Goal: Transaction & Acquisition: Purchase product/service

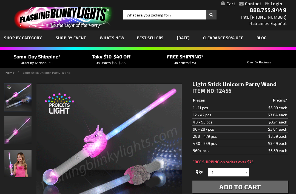
click at [45, 12] on img at bounding box center [63, 16] width 107 height 30
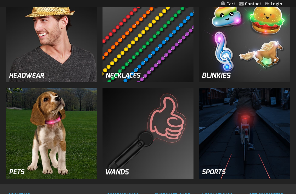
scroll to position [585, 0]
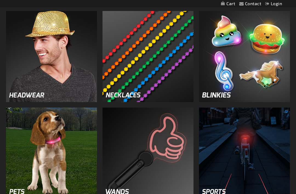
click at [128, 151] on img at bounding box center [148, 152] width 91 height 91
click at [124, 140] on img at bounding box center [148, 152] width 91 height 91
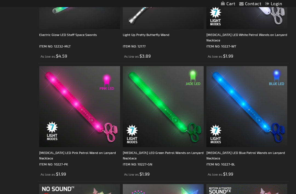
scroll to position [990, 0]
click at [246, 123] on img at bounding box center [246, 106] width 81 height 81
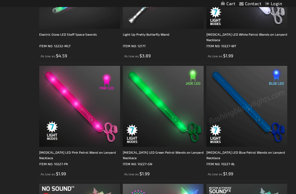
click at [229, 106] on img at bounding box center [246, 106] width 81 height 81
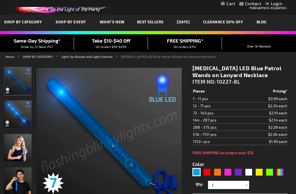
scroll to position [26, 0]
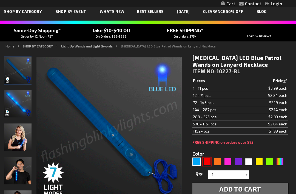
click at [208, 160] on div "Red" at bounding box center [207, 161] width 8 height 8
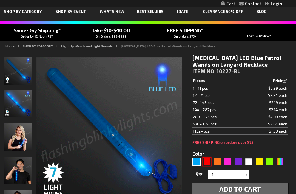
type input "5641"
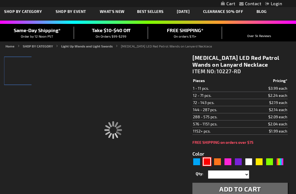
type input "10227-RD"
type input "Customize - Flashing LED Red Patrol Wands on Lanyard Necklace - ITEM NO: 10227-…"
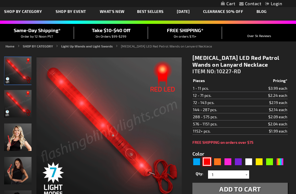
click at [17, 109] on img at bounding box center [17, 103] width 27 height 27
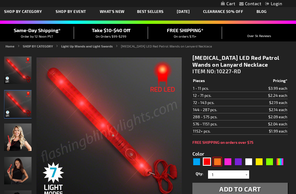
click at [218, 158] on div "Orange" at bounding box center [217, 161] width 8 height 8
type input "5637"
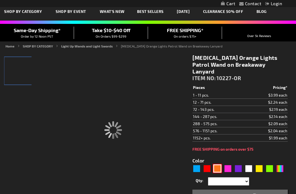
type input "10227-OR"
type input "Customize - Flashing Orange Lights Patrol Wand on Breakaway Lanyard - ITEM NO: …"
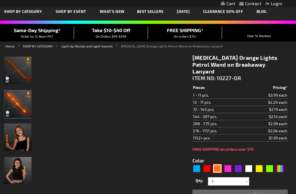
click at [9, 111] on img at bounding box center [17, 103] width 27 height 27
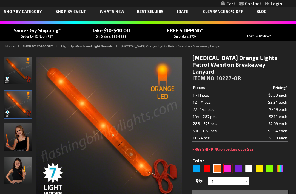
click at [231, 164] on div "Pink" at bounding box center [228, 168] width 8 height 8
type input "5639"
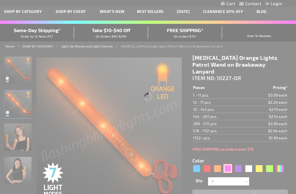
select select
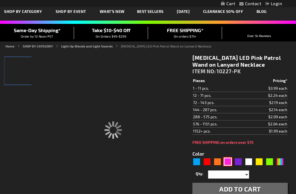
type input "10227-PK"
type input "Customize - Flashing LED Pink Patrol Wand on Lanyard Necklace - ITEM NO: 10227-…"
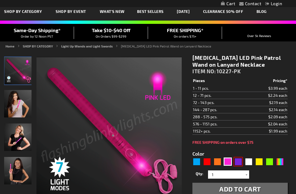
click at [236, 162] on div "Purple" at bounding box center [238, 161] width 8 height 8
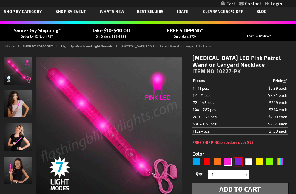
type input "5640"
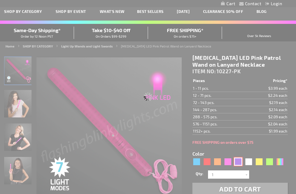
type input "10227-PR"
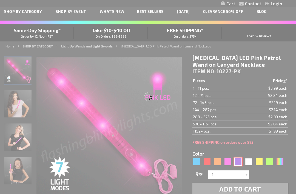
type input "Customize - LED Flashing Purple Patrol Wand on Lanyard Necklace - ITEM NO: 1022…"
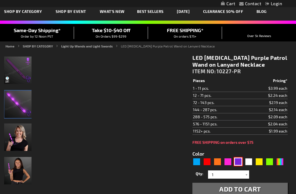
click at [17, 105] on img at bounding box center [17, 103] width 27 height 27
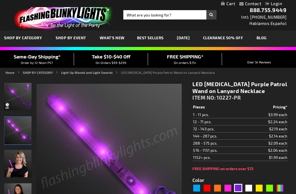
click at [287, 145] on td "$2.09 each" at bounding box center [267, 143] width 42 height 7
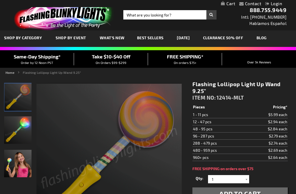
click at [44, 18] on img at bounding box center [63, 16] width 107 height 30
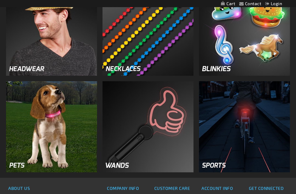
scroll to position [612, 0]
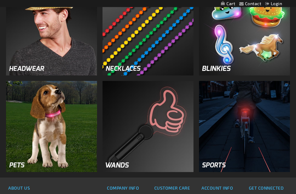
click at [123, 135] on img at bounding box center [148, 126] width 91 height 91
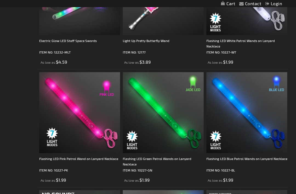
scroll to position [984, 0]
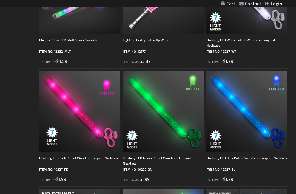
click at [222, 129] on img at bounding box center [246, 112] width 81 height 81
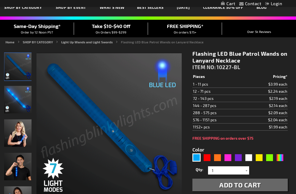
scroll to position [30, 0]
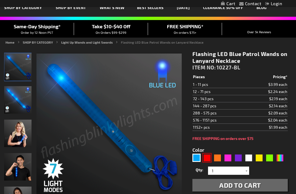
click at [206, 159] on div "Red" at bounding box center [207, 158] width 8 height 8
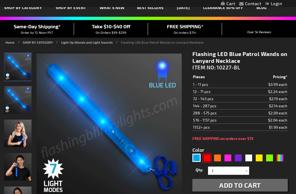
type input "5641"
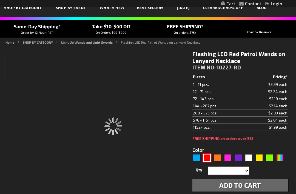
type input "10227-RD"
type input "Customize - Flashing LED Red Patrol Wands on Lanyard Necklace - ITEM NO: 10227-…"
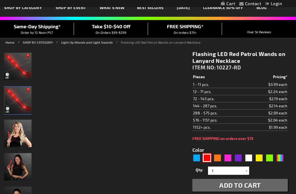
click at [18, 99] on img at bounding box center [17, 100] width 27 height 27
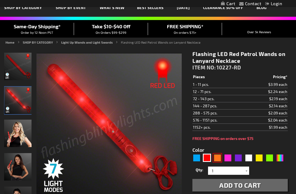
click at [217, 156] on div "Orange" at bounding box center [217, 158] width 8 height 8
type input "5637"
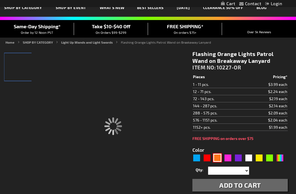
type input "10227-OR"
type input "Customize - Flashing Orange Lights Patrol Wand on Breakaway Lanyard - ITEM NO: …"
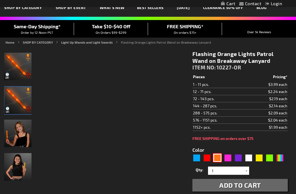
click at [14, 100] on img at bounding box center [17, 100] width 27 height 27
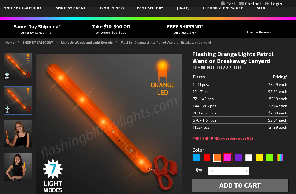
click at [228, 155] on div "Pink" at bounding box center [228, 158] width 8 height 8
type input "5639"
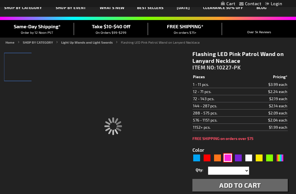
type input "10227-PK"
type input "Customize - Flashing LED Pink Patrol Wand on Lanyard Necklace - ITEM NO: 10227-…"
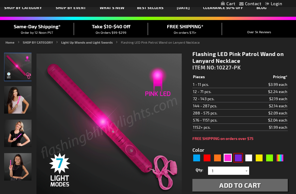
click at [238, 158] on div "Purple" at bounding box center [238, 158] width 8 height 8
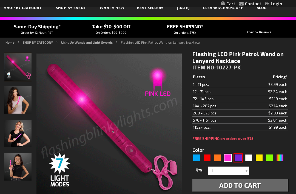
type input "5640"
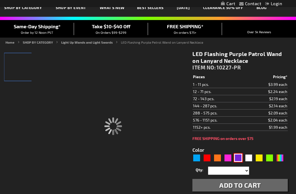
type input "10227-PR"
type input "Customize - LED Flashing Purple Patrol Wand on Lanyard Necklace - ITEM NO: 1022…"
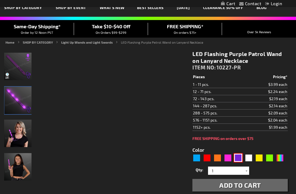
click at [17, 101] on img at bounding box center [17, 100] width 27 height 27
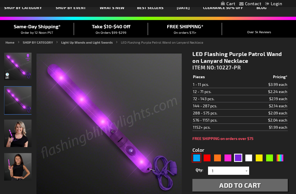
click at [196, 159] on div "Blue" at bounding box center [196, 158] width 8 height 8
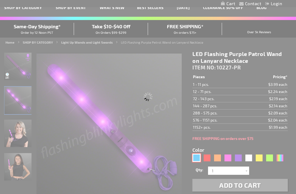
type input "5629"
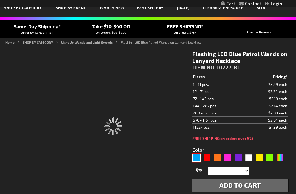
type input "10227-BL"
type input "Customize - Flashing LED Blue Patrol Wands on Lanyard Necklace - ITEM NO: 10227…"
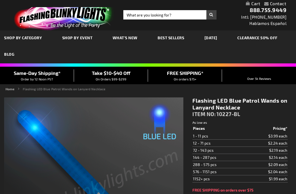
type input "5629"
